Goal: Information Seeking & Learning: Learn about a topic

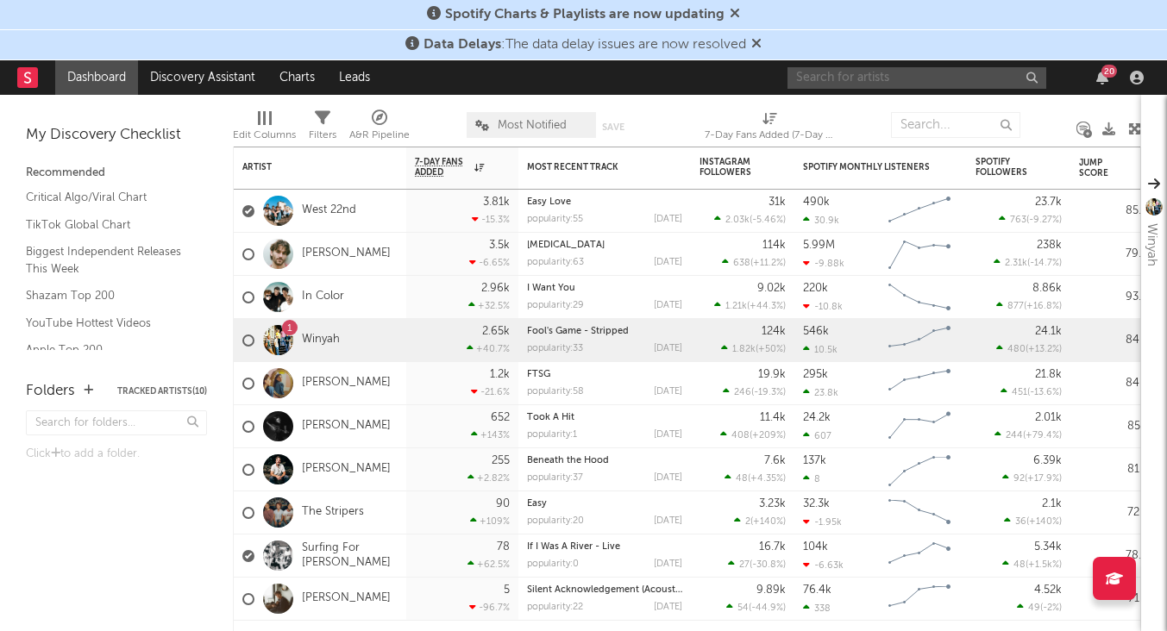
click at [918, 74] on input "text" at bounding box center [916, 78] width 259 height 22
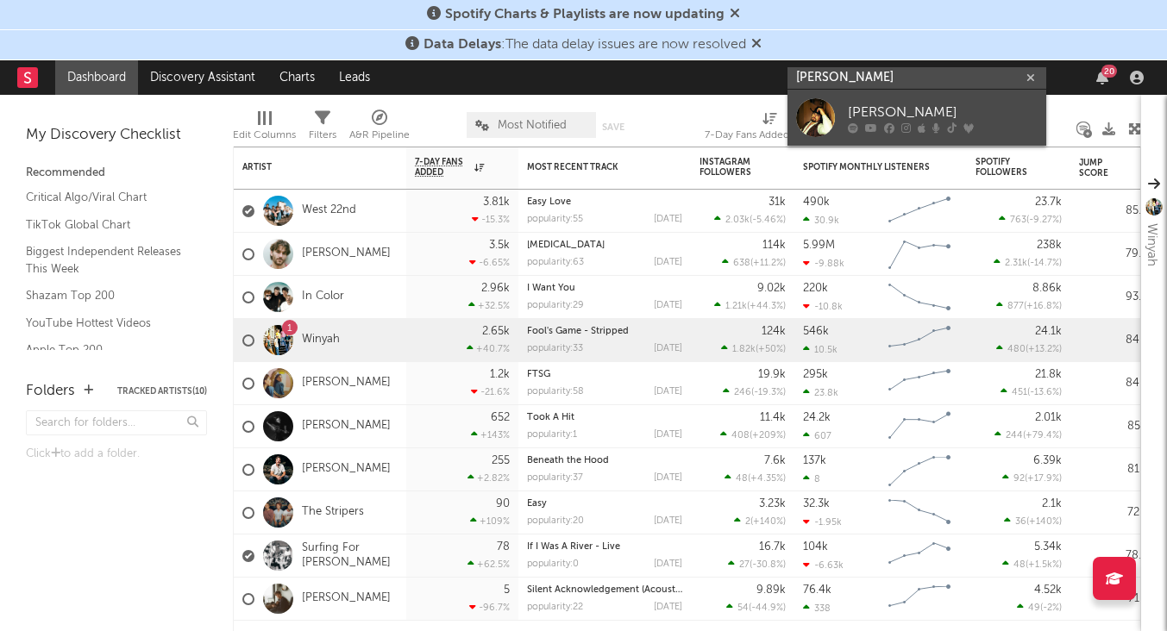
type input "[PERSON_NAME]"
click at [932, 94] on link "[PERSON_NAME]" at bounding box center [916, 118] width 259 height 56
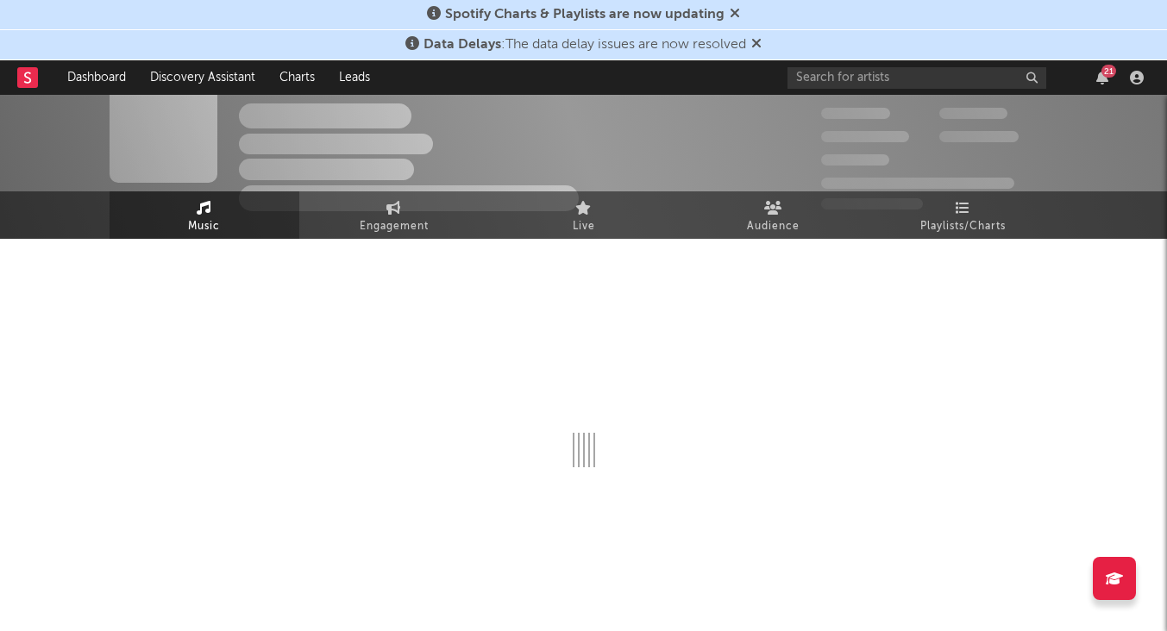
select select "6m"
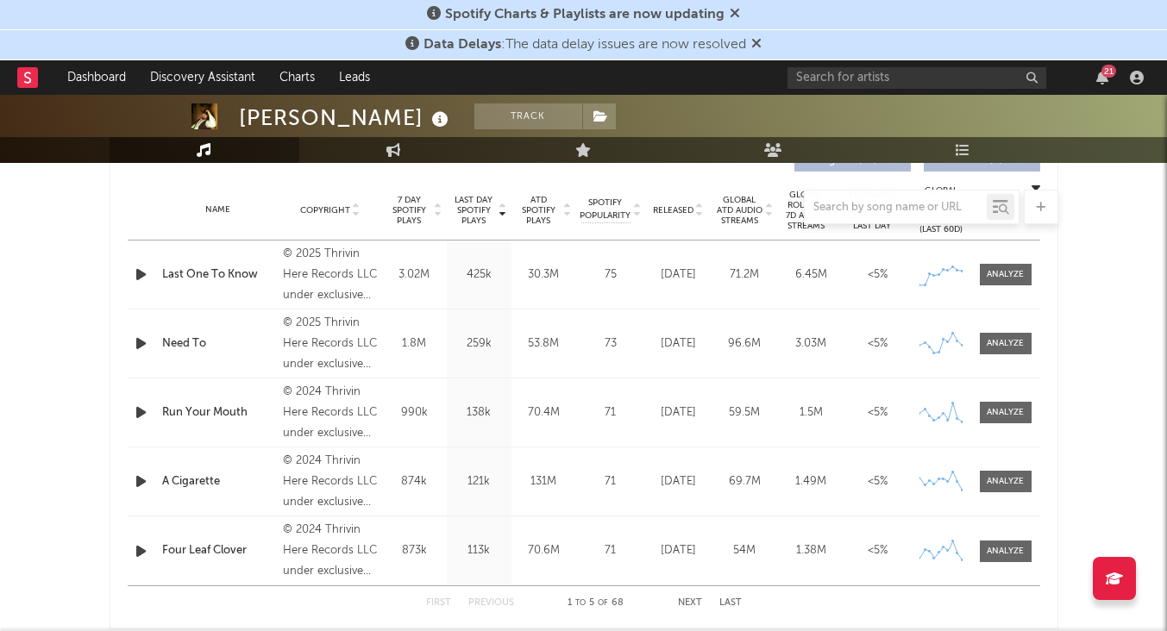
scroll to position [667, 0]
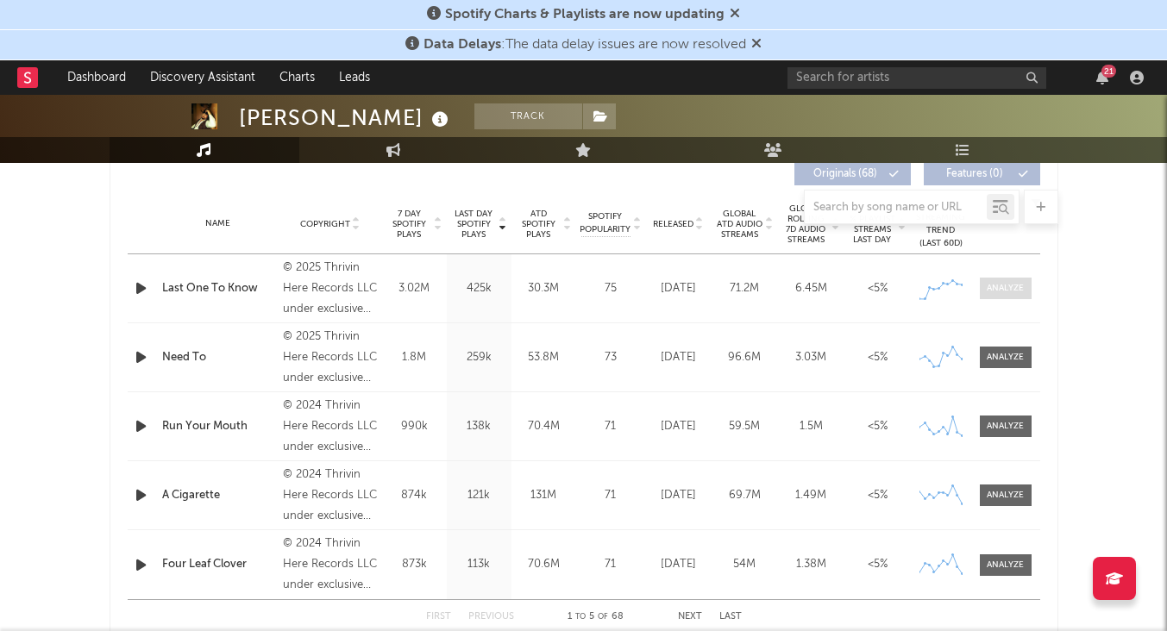
click at [1018, 285] on div at bounding box center [1004, 288] width 37 height 13
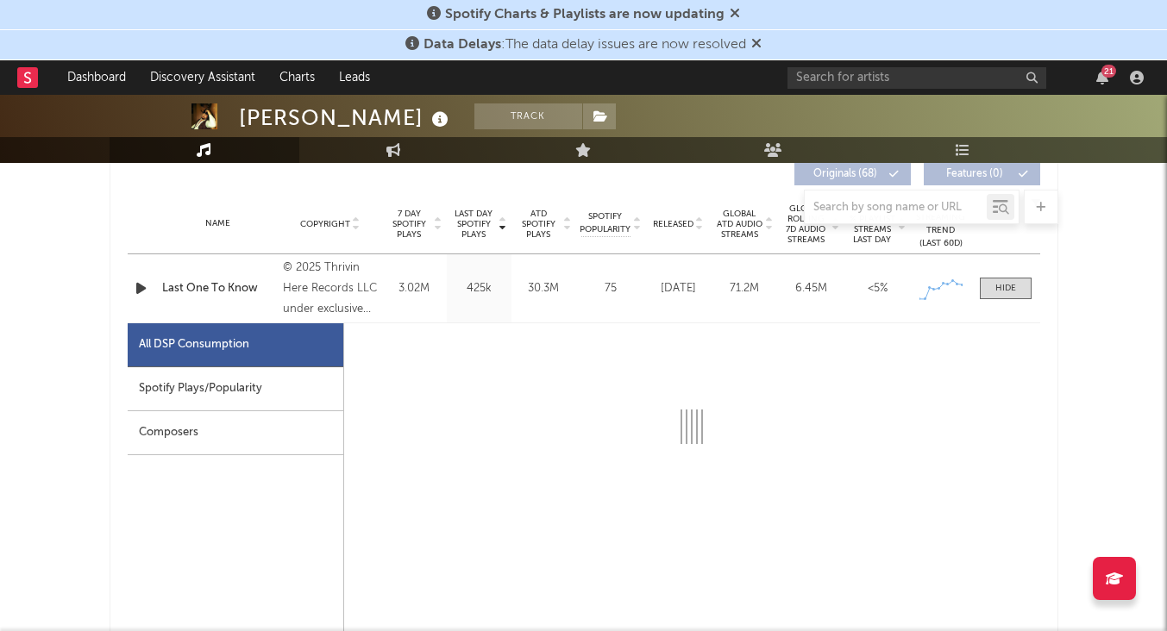
select select "1w"
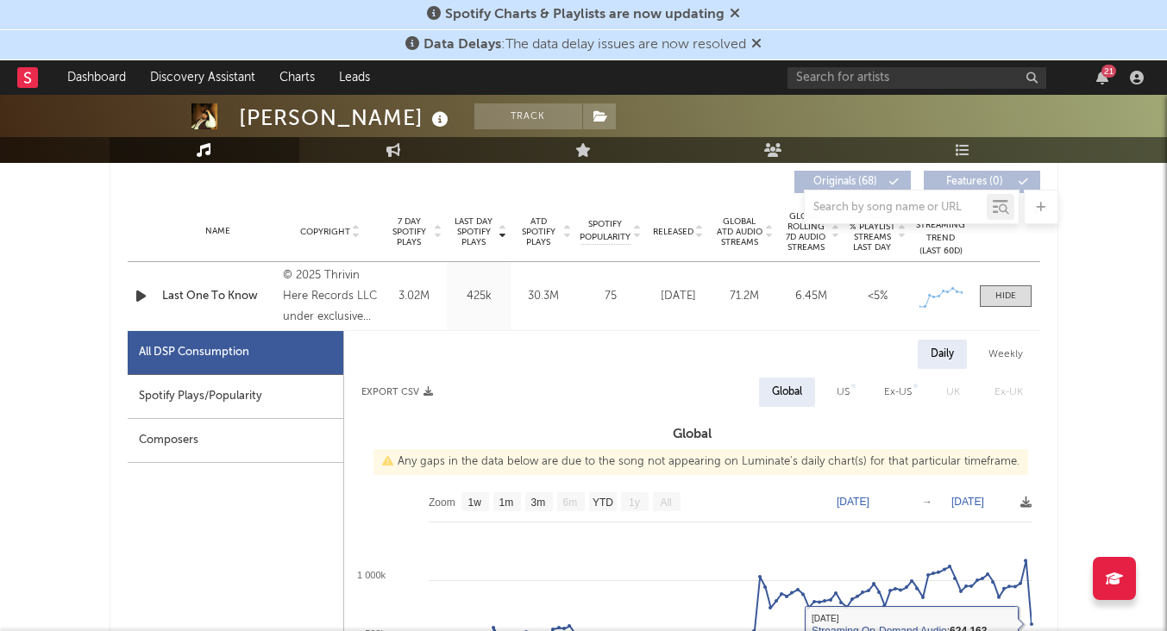
scroll to position [641, 0]
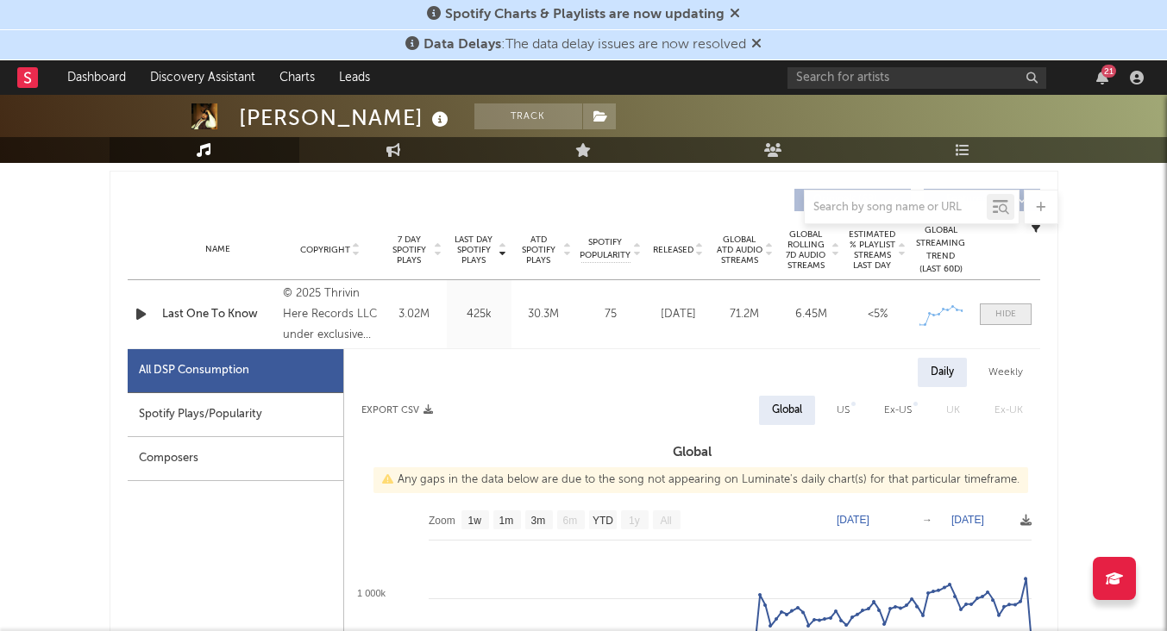
click at [985, 309] on span at bounding box center [1005, 315] width 52 height 22
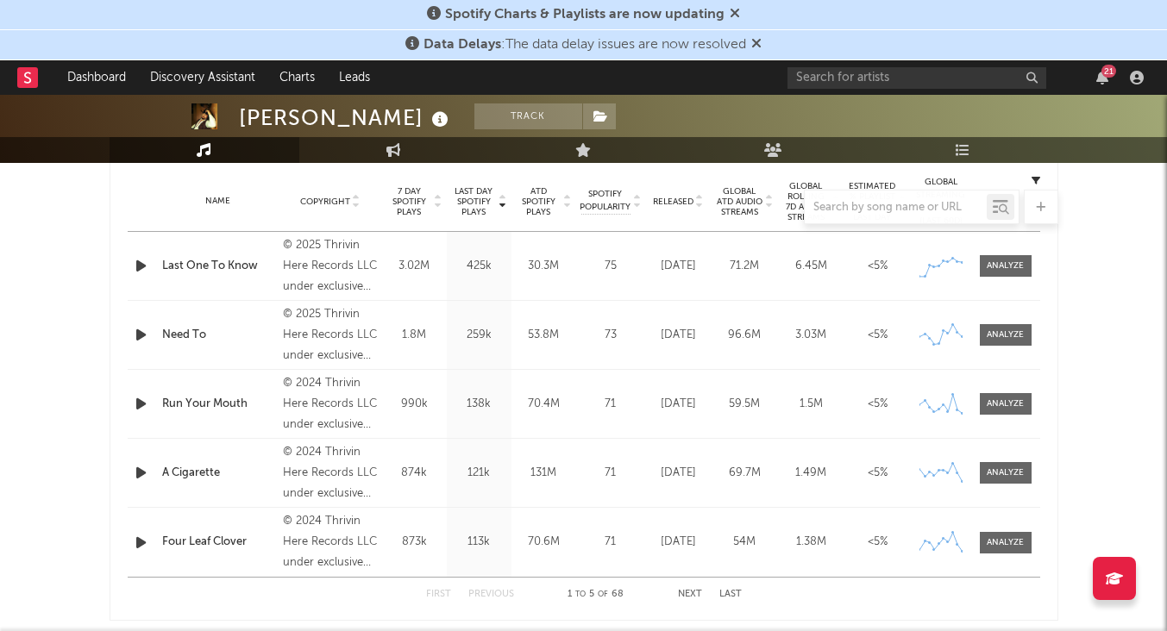
scroll to position [721, 0]
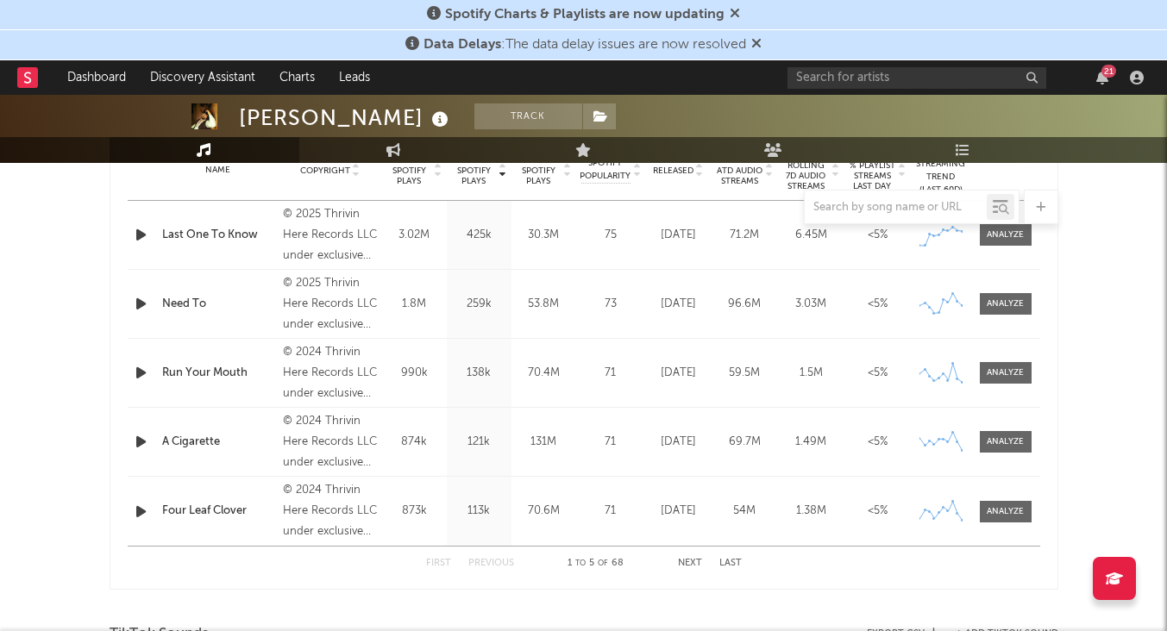
click at [692, 559] on button "Next" at bounding box center [690, 563] width 24 height 9
click at [997, 368] on div at bounding box center [1004, 372] width 37 height 13
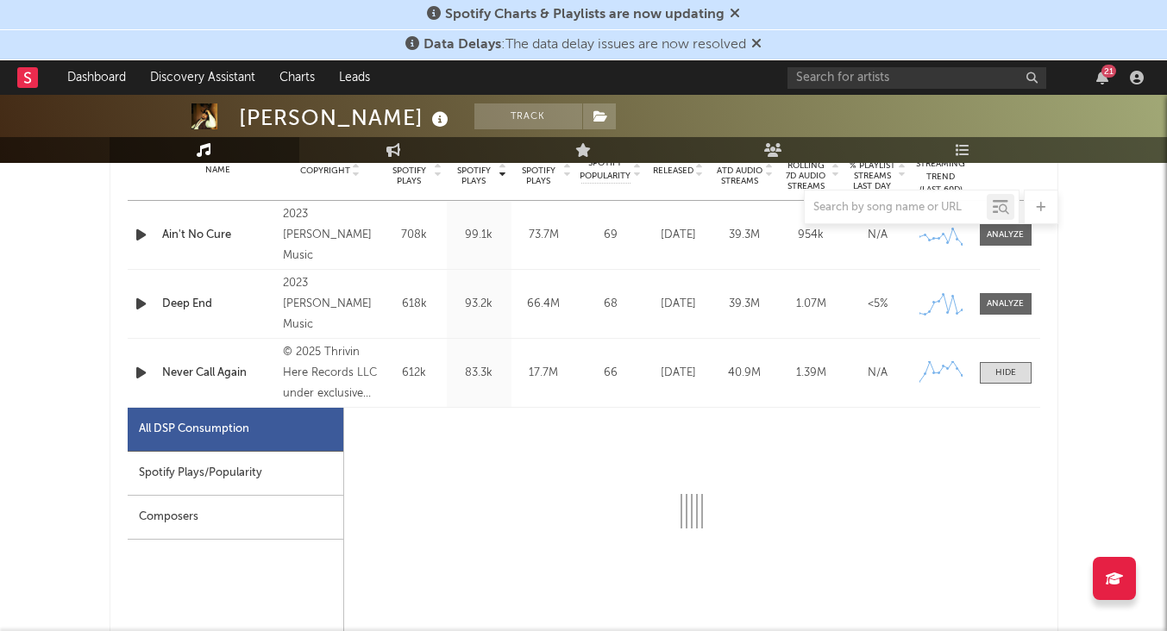
select select "6m"
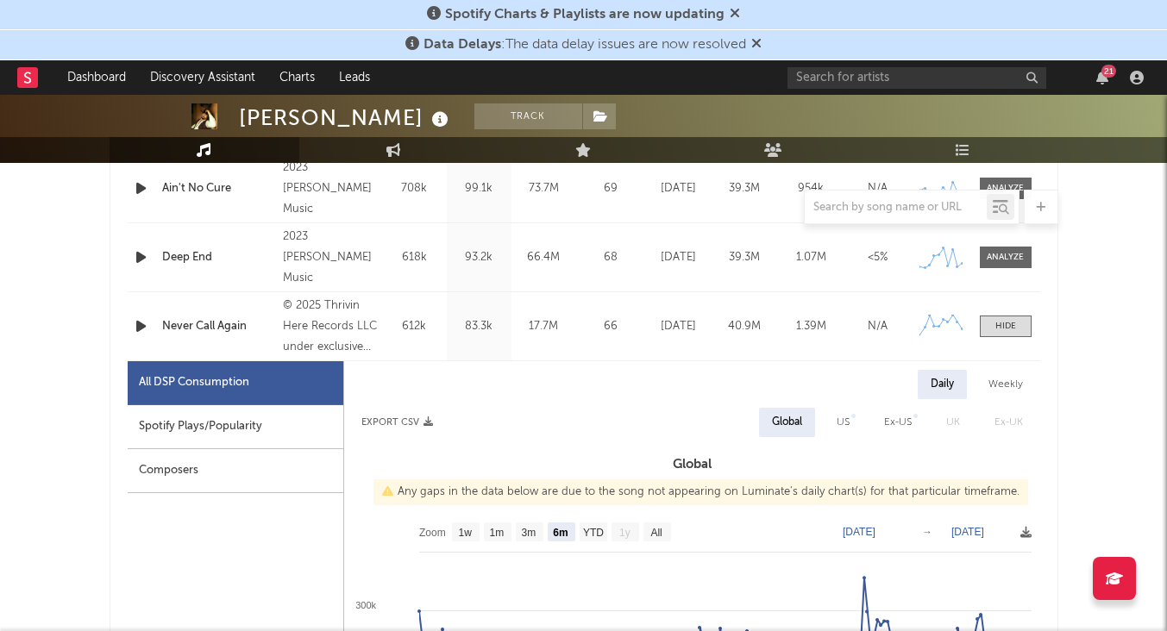
scroll to position [766, 0]
click at [1017, 333] on span at bounding box center [1005, 328] width 52 height 22
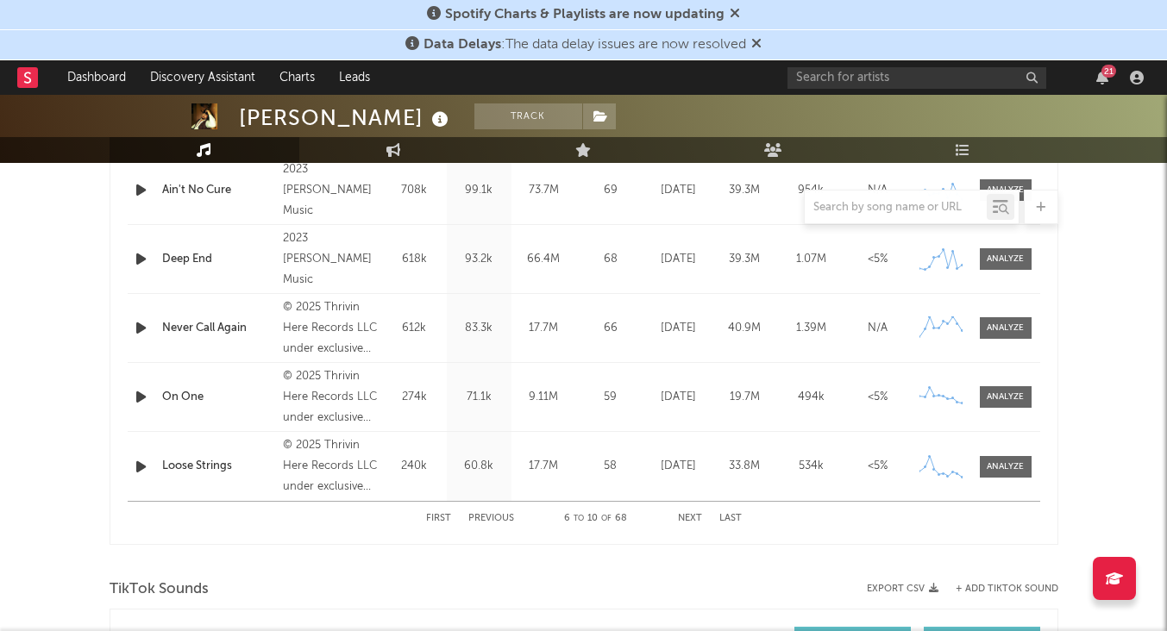
click at [501, 514] on button "Previous" at bounding box center [491, 518] width 46 height 9
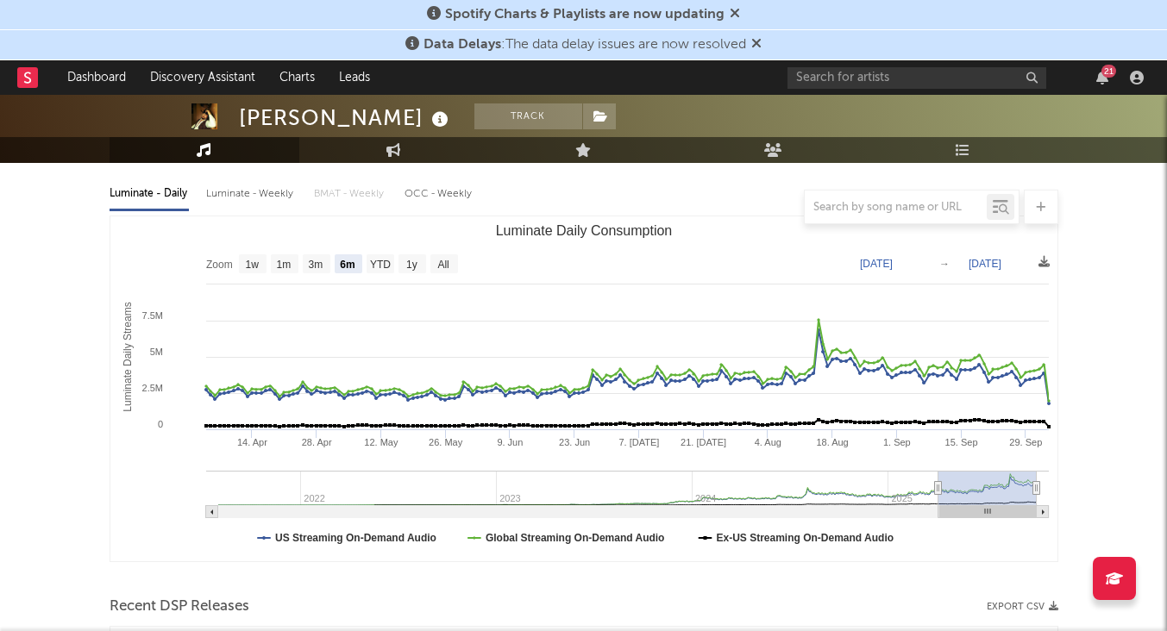
scroll to position [169, 0]
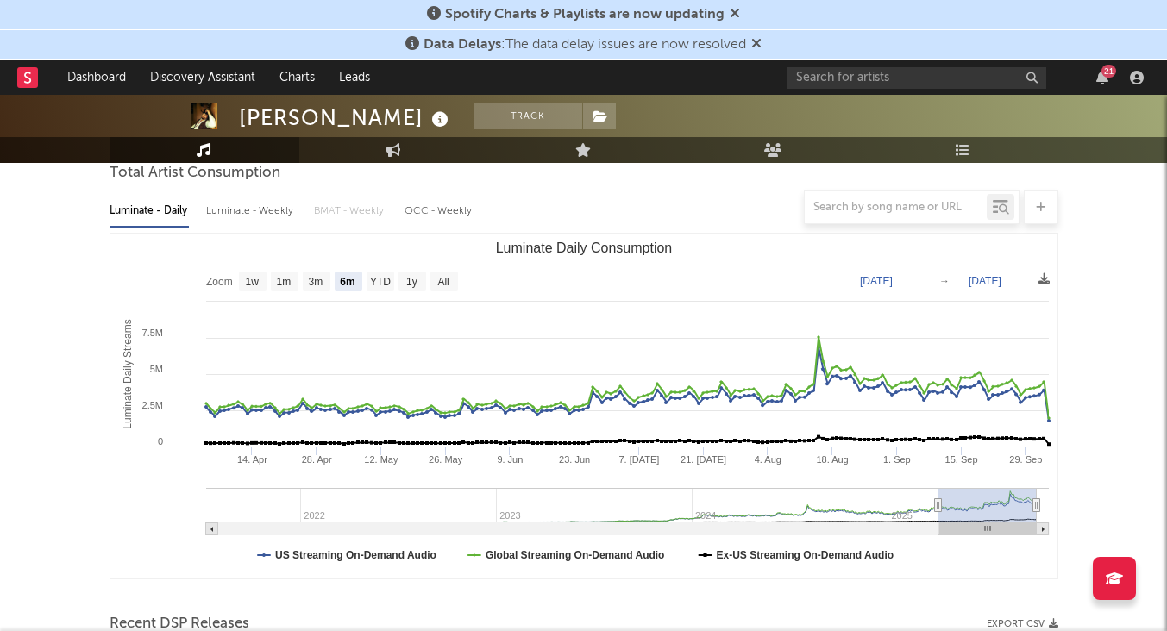
click at [253, 213] on div at bounding box center [584, 207] width 948 height 34
click at [253, 206] on div at bounding box center [584, 207] width 948 height 34
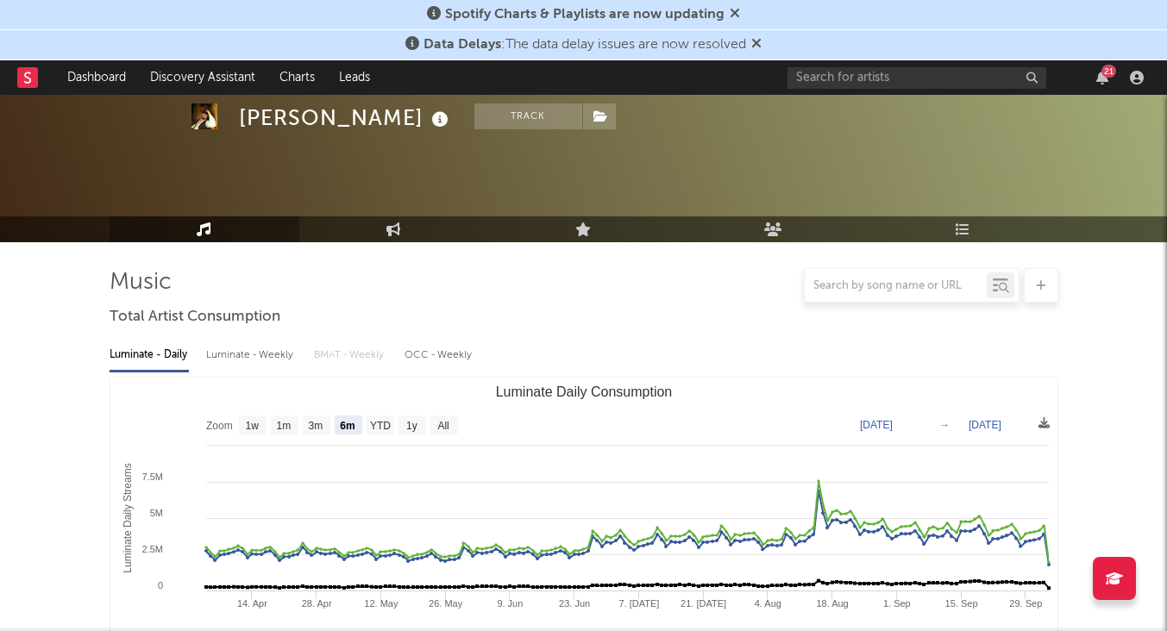
scroll to position [0, 0]
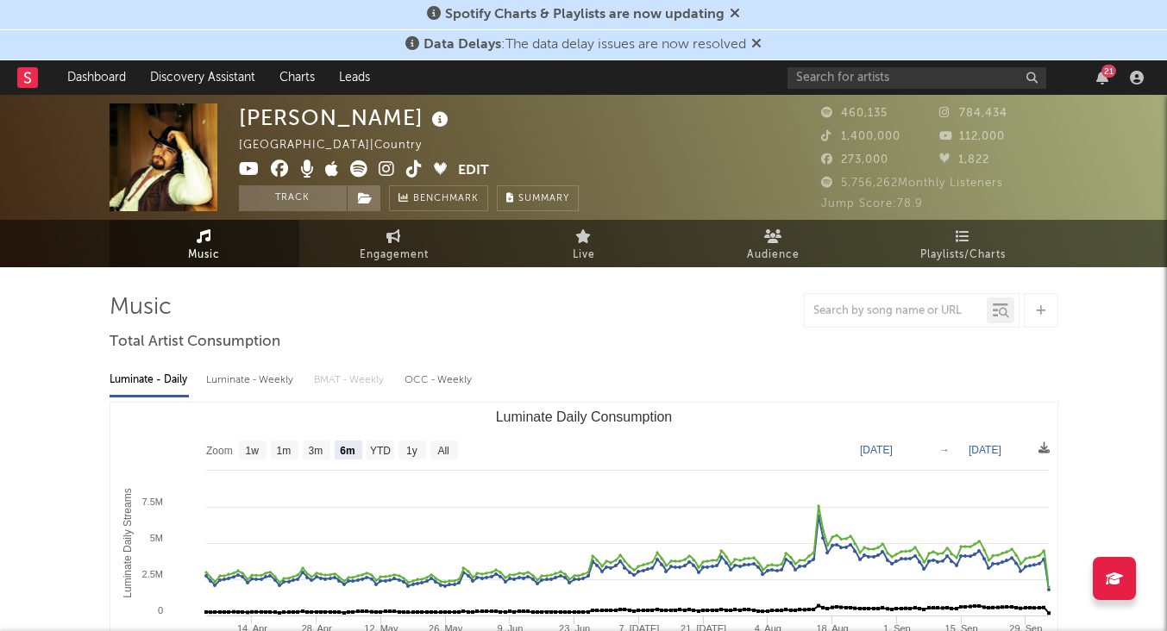
click at [252, 379] on div "Luminate - Weekly" at bounding box center [251, 380] width 91 height 29
select select "6m"
